Goal: Information Seeking & Learning: Understand process/instructions

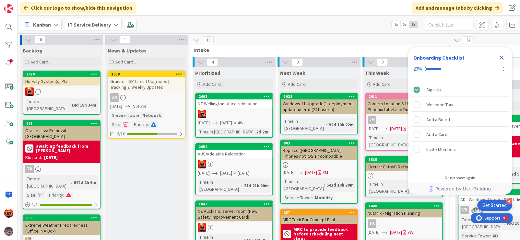
click at [497, 59] on div "Close Checklist" at bounding box center [502, 58] width 10 height 10
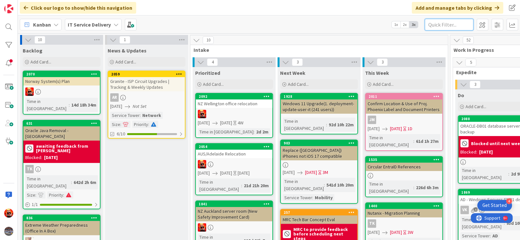
click at [450, 26] on input "text" at bounding box center [449, 25] width 49 height 12
type input "xdr"
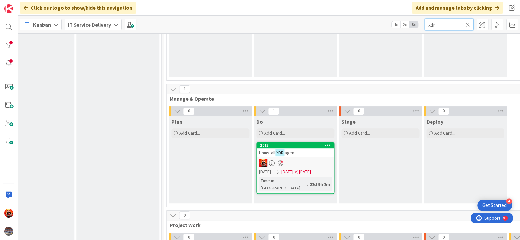
scroll to position [195, 286]
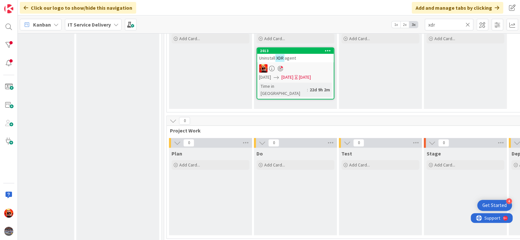
click at [308, 69] on div at bounding box center [295, 68] width 77 height 8
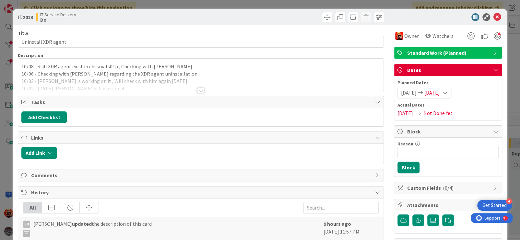
click at [199, 90] on div at bounding box center [200, 90] width 7 height 5
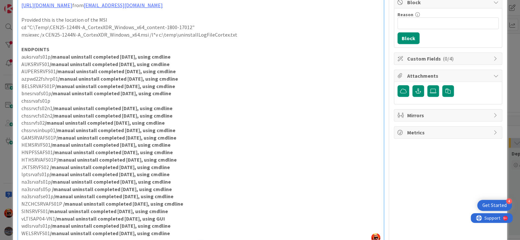
scroll to position [65, 0]
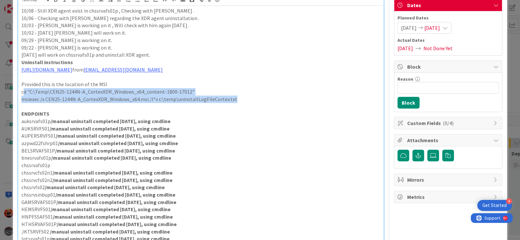
drag, startPoint x: 232, startPoint y: 108, endPoint x: 23, endPoint y: 100, distance: 209.4
click at [23, 100] on div "10/08 - Still XDR agent exist in chssrvafs01p , Checking with [PERSON_NAME] . 1…" at bounding box center [201, 157] width 366 height 303
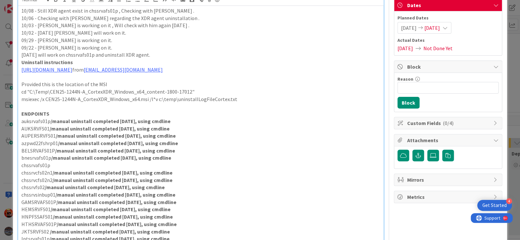
click at [189, 162] on p "bnesrvafs01p /manual uninstall completed [DATE], using cmdline" at bounding box center [200, 157] width 359 height 7
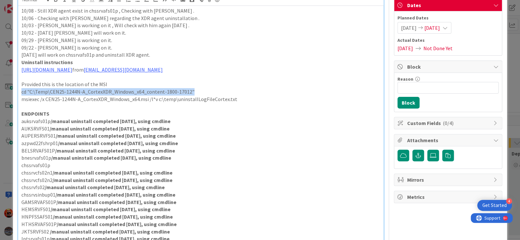
drag, startPoint x: 189, startPoint y: 98, endPoint x: 26, endPoint y: 95, distance: 162.9
click at [22, 96] on p "cd "C:\Temp\CEN25-1244N-A_CortexXDR_Windows_x64_content-1800-17012"" at bounding box center [200, 91] width 359 height 7
copy p "cd "C:\Temp\CEN25-1244N-A_CortexXDR_Windows_x64_content-1800-17012""
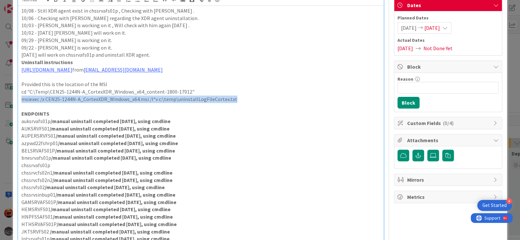
drag, startPoint x: 37, startPoint y: 108, endPoint x: 234, endPoint y: 109, distance: 196.9
click at [234, 103] on p "msiexec /x CEN25-1244N-A_CortexXDR_Windows_x64.msi /l*v c:\temp\uninstallLogFil…" at bounding box center [200, 99] width 359 height 7
copy p "msiexec /x CEN25-1244N-A_CortexXDR_Windows_x64.msi /l*v c:\temp\uninstallLogFil…"
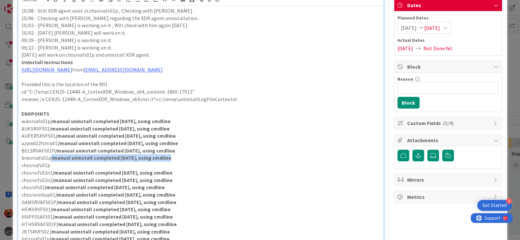
drag, startPoint x: 52, startPoint y: 165, endPoint x: 169, endPoint y: 167, distance: 117.1
click at [169, 162] on p "bnesrvafs01p /manual uninstall completed [DATE], using cmdline" at bounding box center [200, 157] width 359 height 7
copy strong "/manual uninstall completed [DATE], using cmdline"
click at [96, 169] on p "chssrvafs01p" at bounding box center [200, 165] width 359 height 7
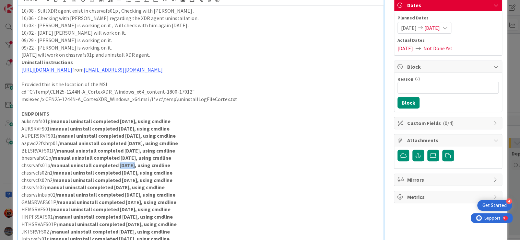
drag, startPoint x: 128, startPoint y: 172, endPoint x: 118, endPoint y: 173, distance: 10.1
click at [118, 169] on strong "/manual uninstall completed [DATE], using cmdline" at bounding box center [110, 165] width 120 height 6
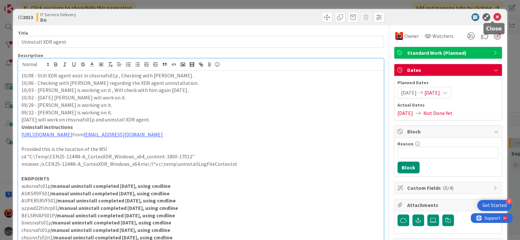
click at [494, 17] on icon at bounding box center [498, 17] width 8 height 8
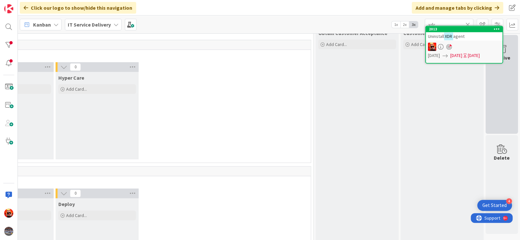
scroll to position [0, 659]
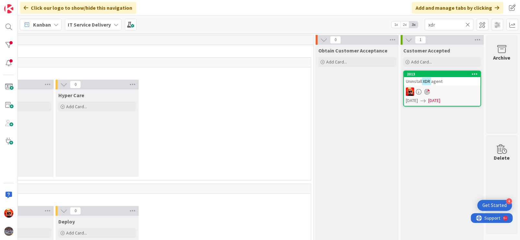
click at [470, 24] on icon at bounding box center [468, 25] width 5 height 6
